Goal: Task Accomplishment & Management: Complete application form

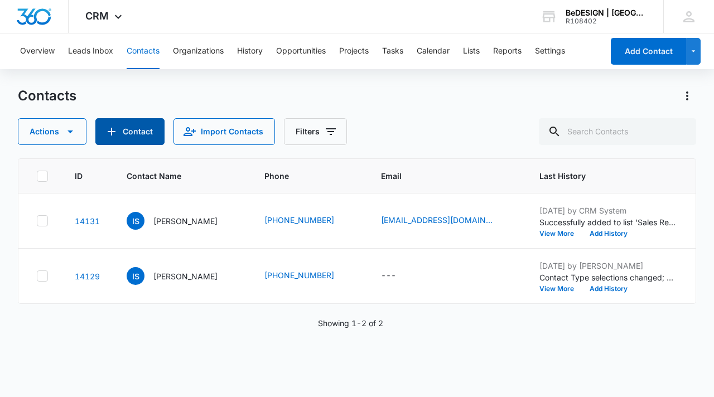
click at [148, 130] on button "Contact" at bounding box center [129, 131] width 69 height 27
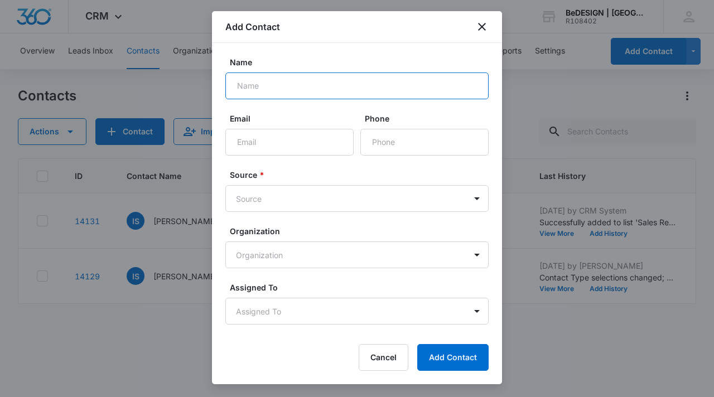
click at [324, 78] on input "Name" at bounding box center [356, 86] width 263 height 27
click at [417, 344] on button "Add Contact" at bounding box center [452, 357] width 71 height 27
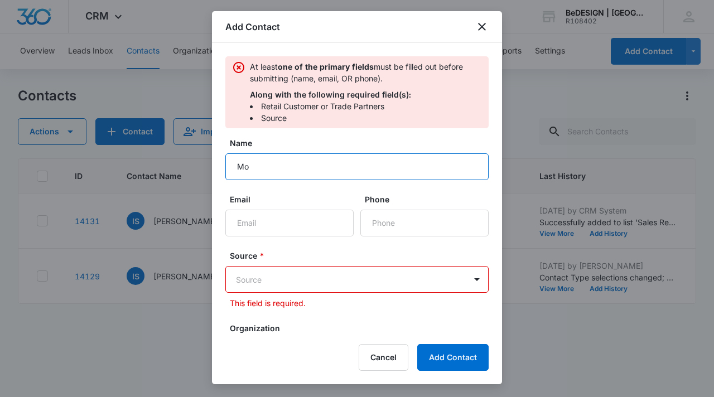
type input "M"
type input "[PERSON_NAME]"
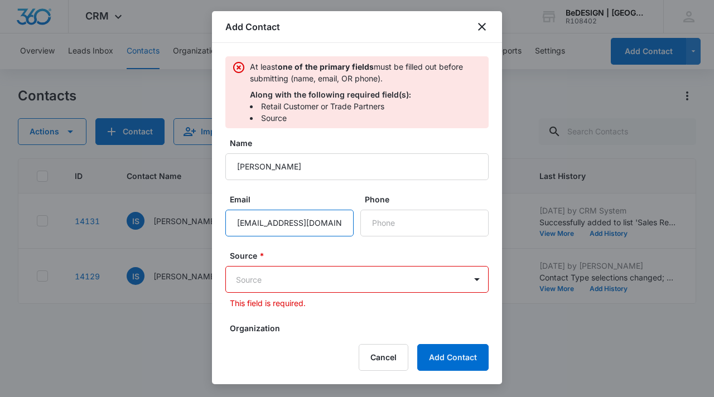
type input "[EMAIL_ADDRESS][DOMAIN_NAME]"
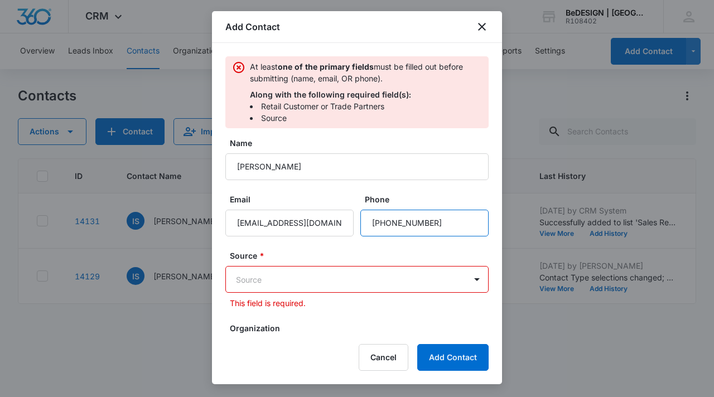
type input "[PHONE_NUMBER]"
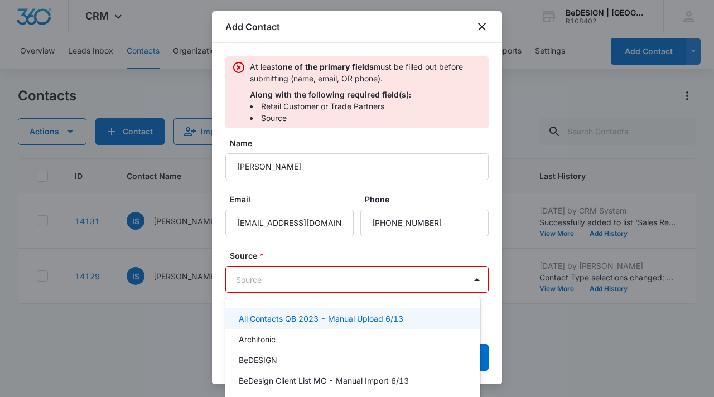
click at [317, 277] on body "CRM Apps Reputation Websites Forms CRM Email Social Content Ads Intelligence Fi…" at bounding box center [357, 198] width 714 height 397
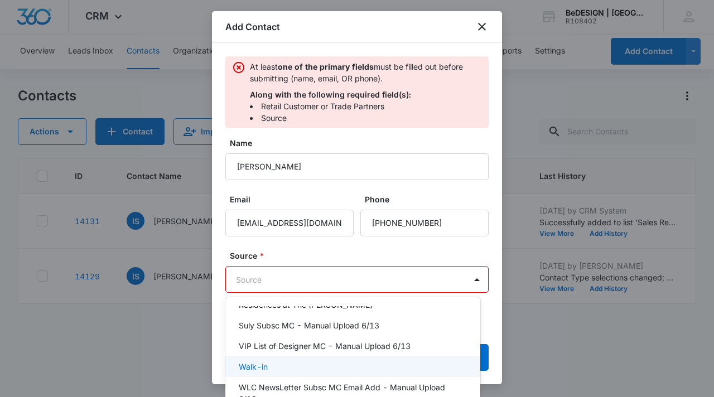
scroll to position [540, 0]
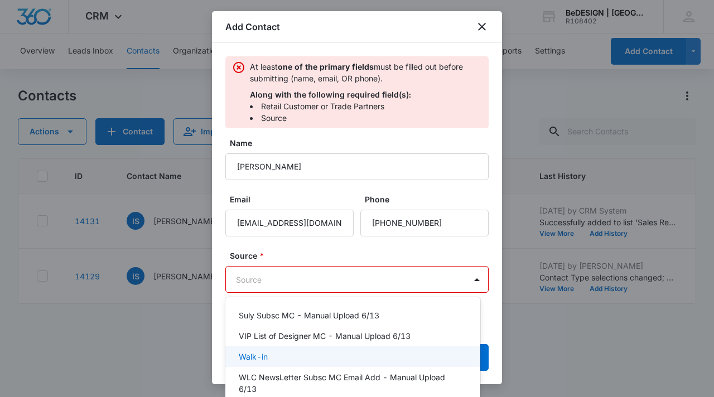
click at [332, 360] on div "Walk-in" at bounding box center [352, 357] width 226 height 12
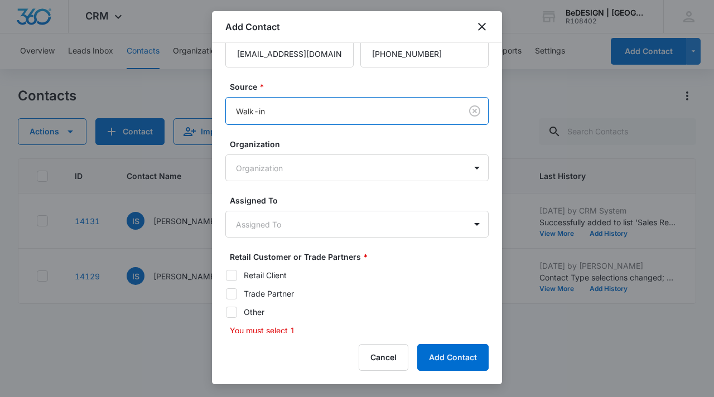
scroll to position [185, 0]
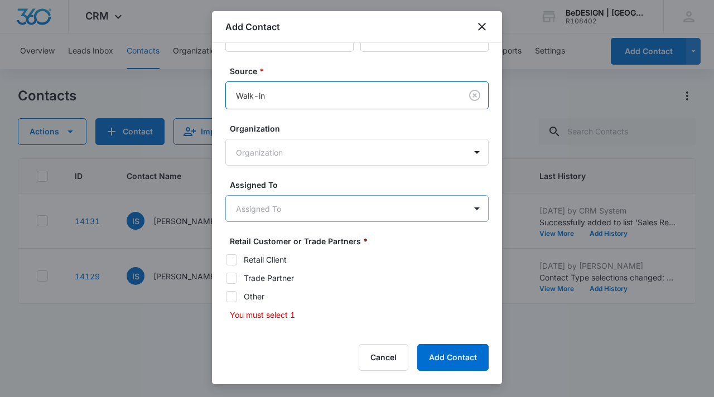
click at [380, 214] on body "CRM Apps Reputation Websites Forms CRM Email Social Content Ads Intelligence Fi…" at bounding box center [357, 198] width 714 height 397
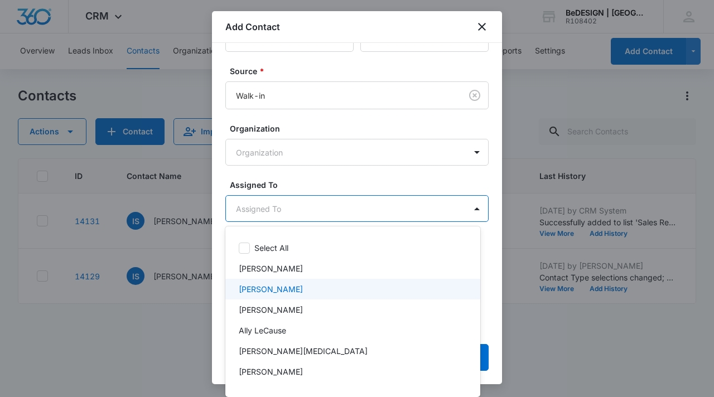
click at [368, 293] on div "[PERSON_NAME]" at bounding box center [352, 289] width 226 height 12
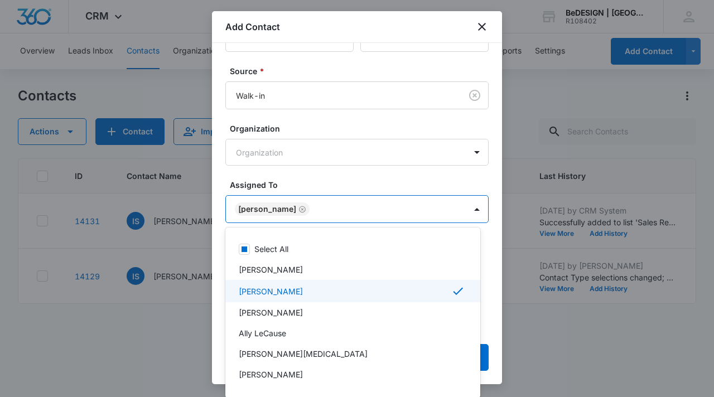
click at [490, 329] on div at bounding box center [357, 198] width 714 height 397
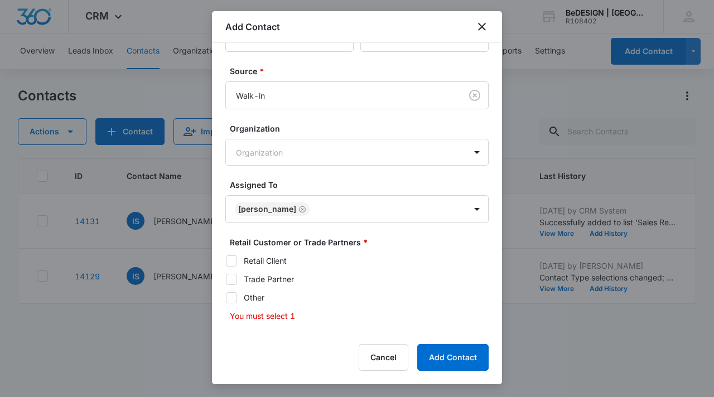
drag, startPoint x: 233, startPoint y: 260, endPoint x: 262, endPoint y: 274, distance: 31.9
click at [233, 260] on icon at bounding box center [231, 261] width 10 height 10
click at [226, 260] on input "Retail Client" at bounding box center [225, 260] width 1 height 1
checkbox input "true"
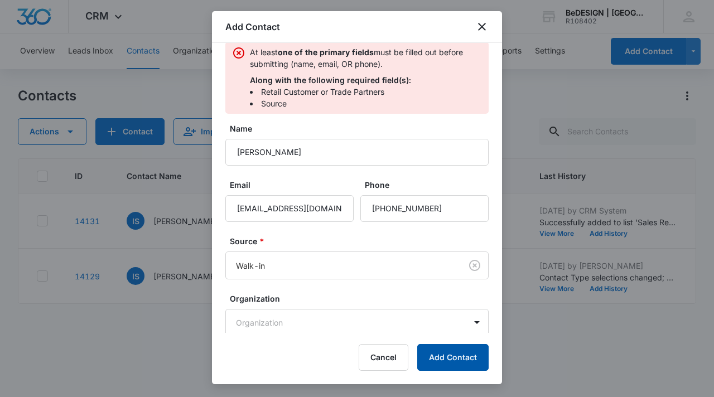
scroll to position [13, 0]
click at [464, 358] on button "Add Contact" at bounding box center [452, 357] width 71 height 27
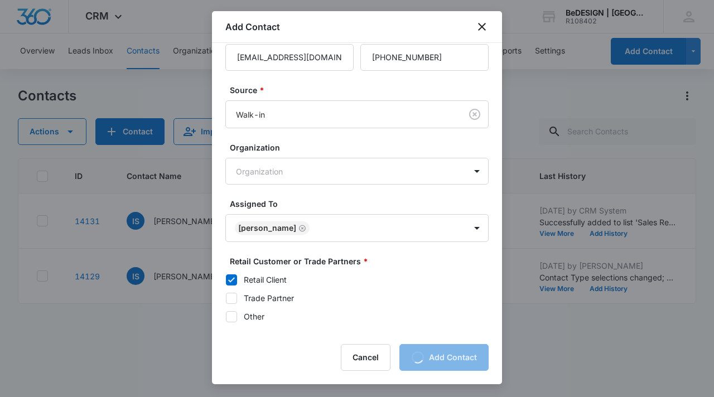
scroll to position [119, 0]
